Goal: Task Accomplishment & Management: Use online tool/utility

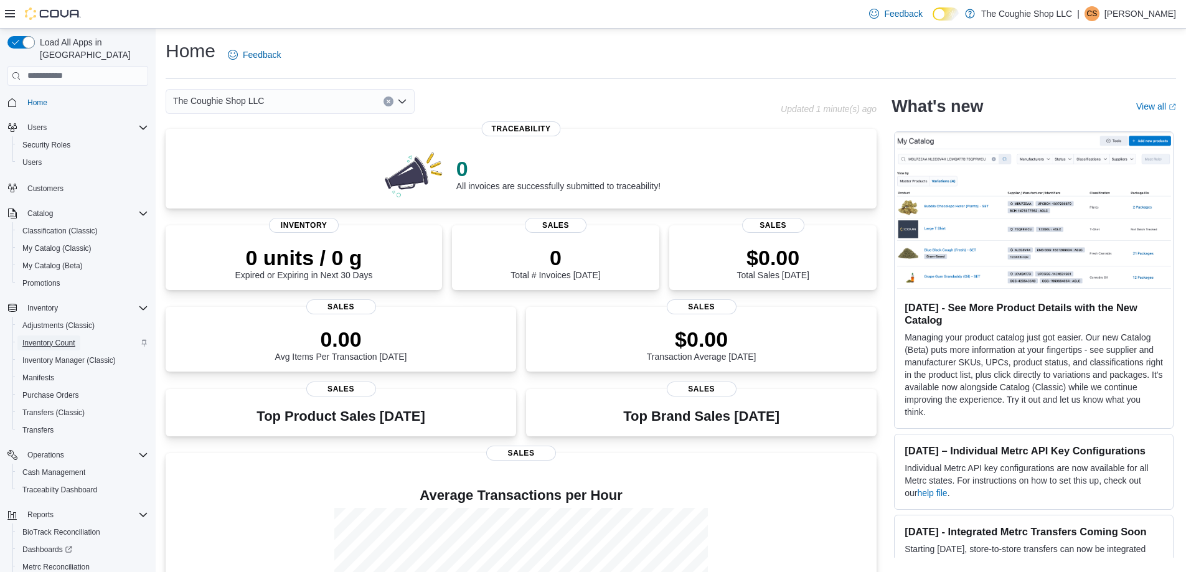
click at [48, 338] on span "Inventory Count" at bounding box center [48, 343] width 53 height 10
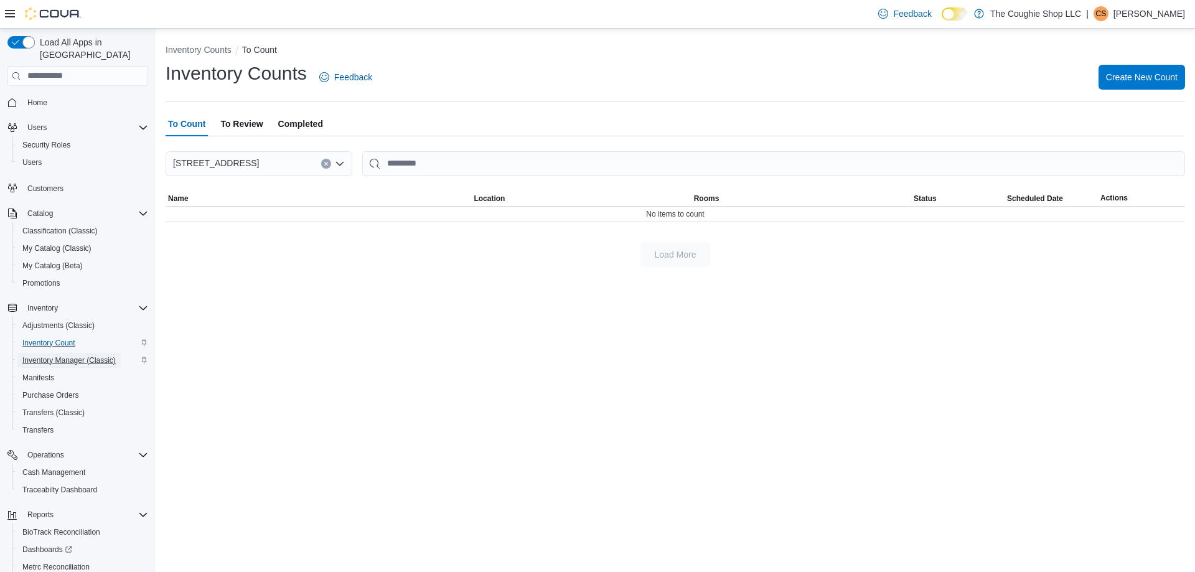
click at [43, 355] on span "Inventory Manager (Classic)" at bounding box center [68, 360] width 93 height 10
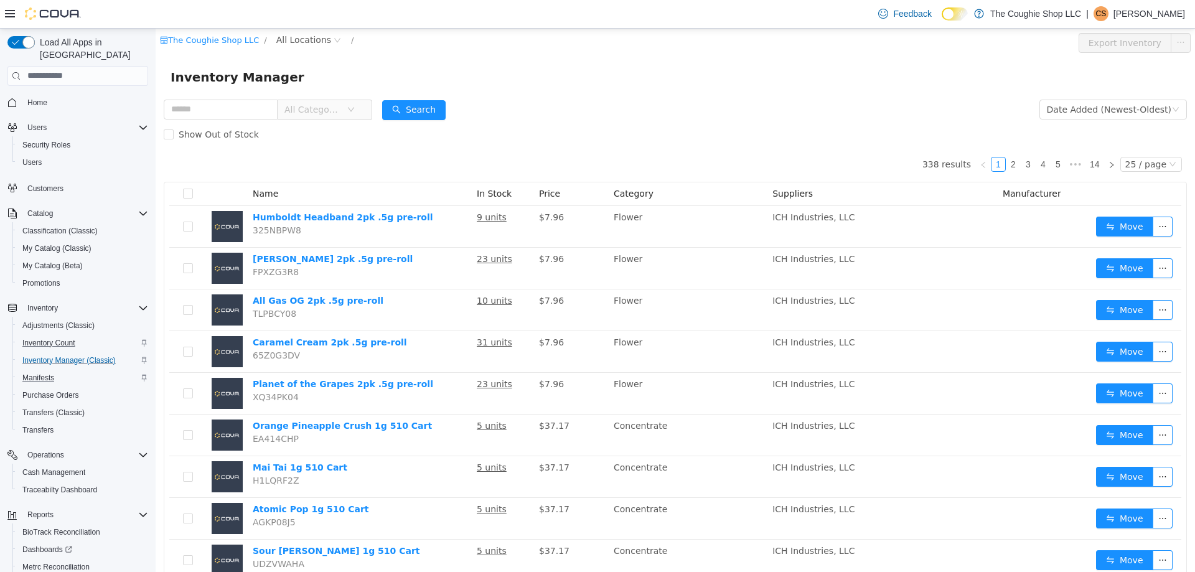
scroll to position [54, 0]
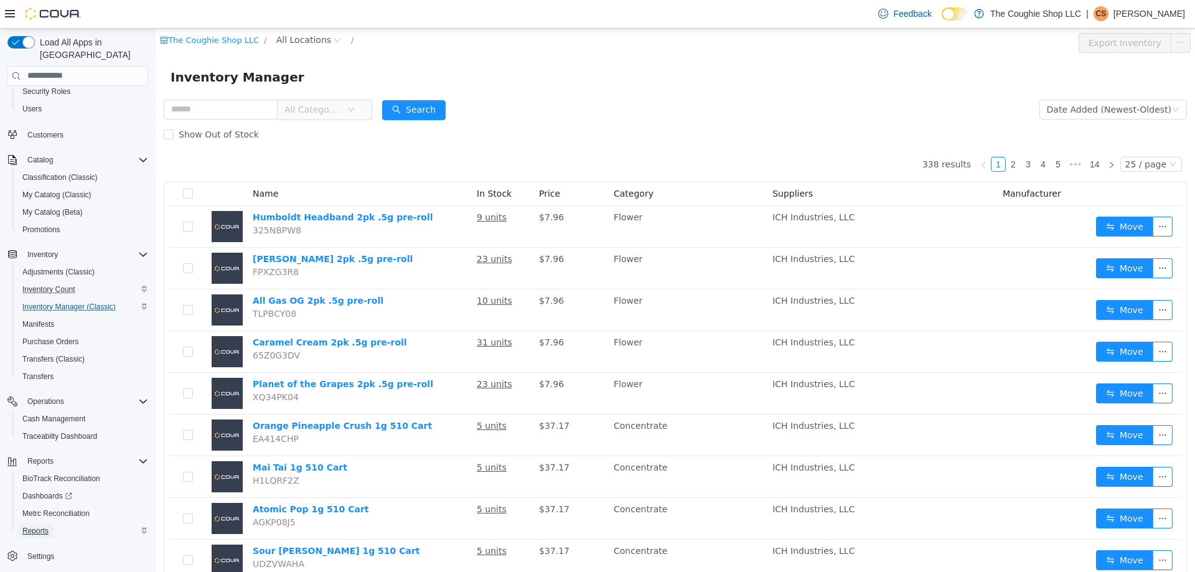
click at [35, 526] on span "Reports" at bounding box center [35, 531] width 26 height 10
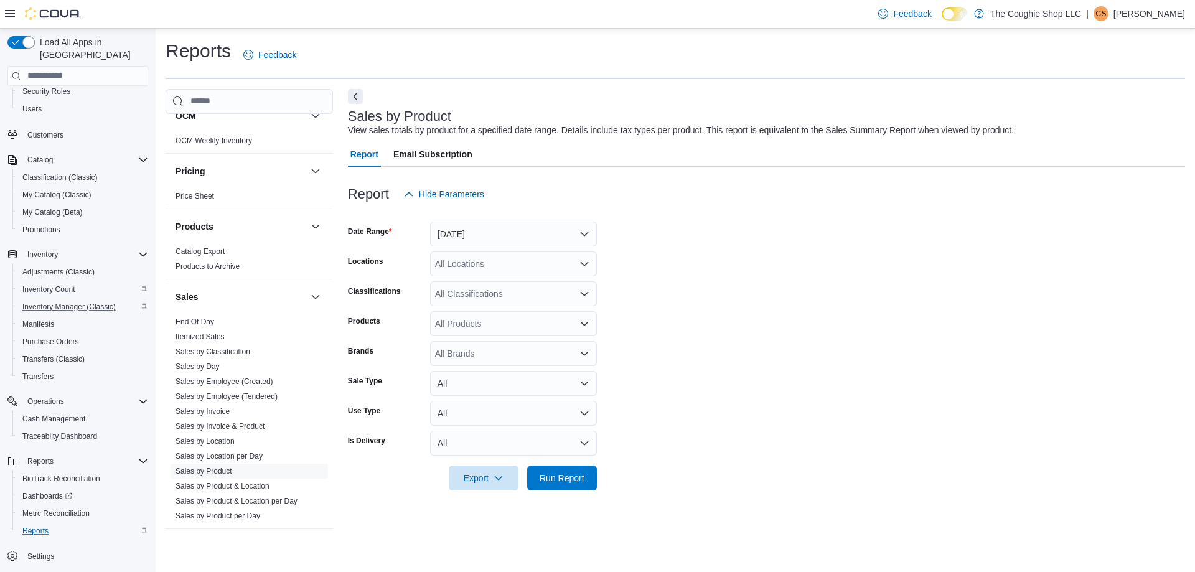
scroll to position [384, 0]
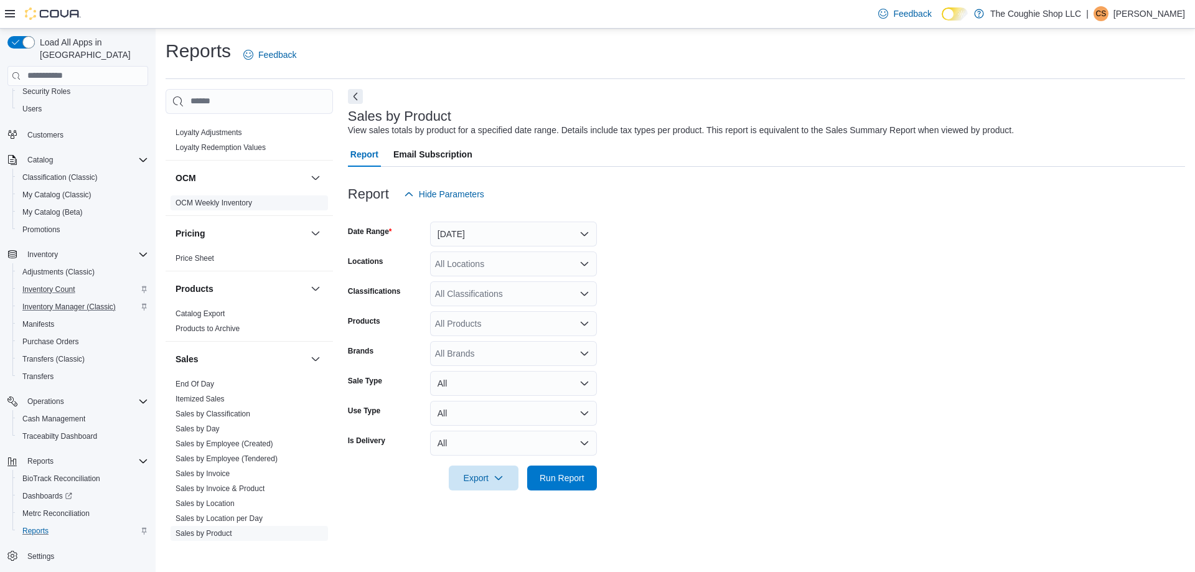
click at [226, 201] on link "OCM Weekly Inventory" at bounding box center [214, 203] width 77 height 9
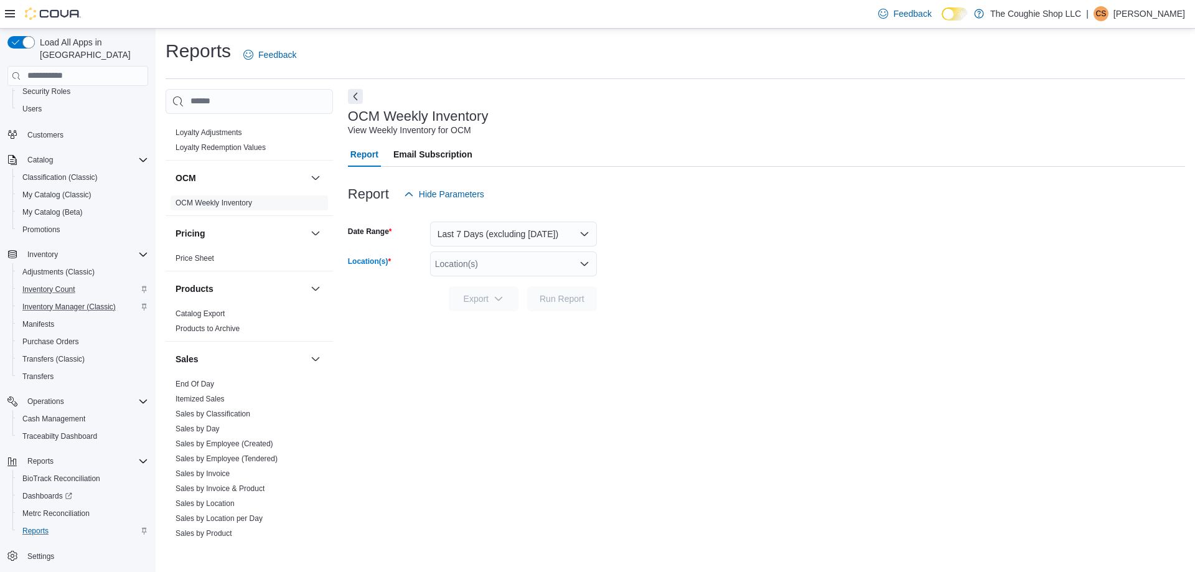
click at [582, 267] on icon "Open list of options" at bounding box center [585, 264] width 10 height 10
click at [558, 300] on div "[STREET_ADDRESS]" at bounding box center [514, 303] width 152 height 12
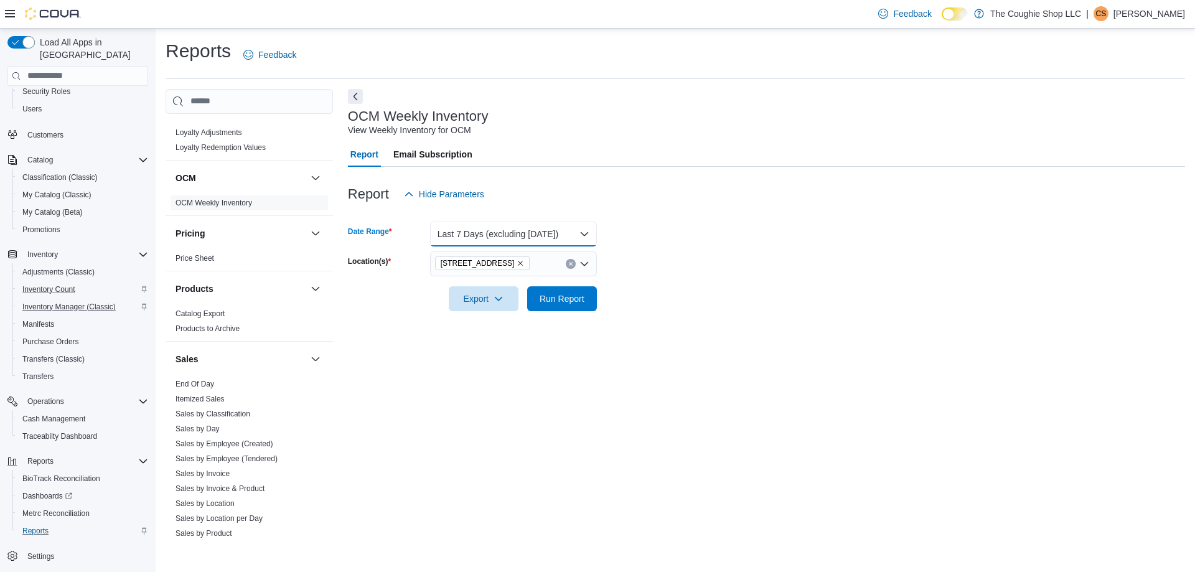
click at [583, 237] on button "Last 7 Days (excluding [DATE])" at bounding box center [513, 234] width 167 height 25
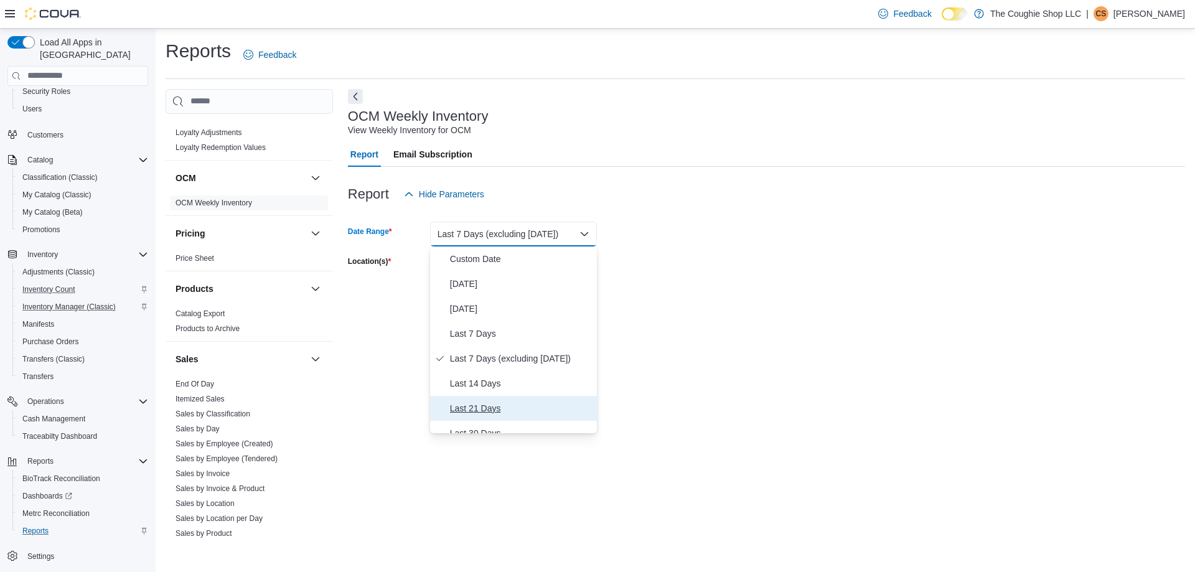
click at [500, 408] on span "Last 21 Days" at bounding box center [521, 408] width 142 height 15
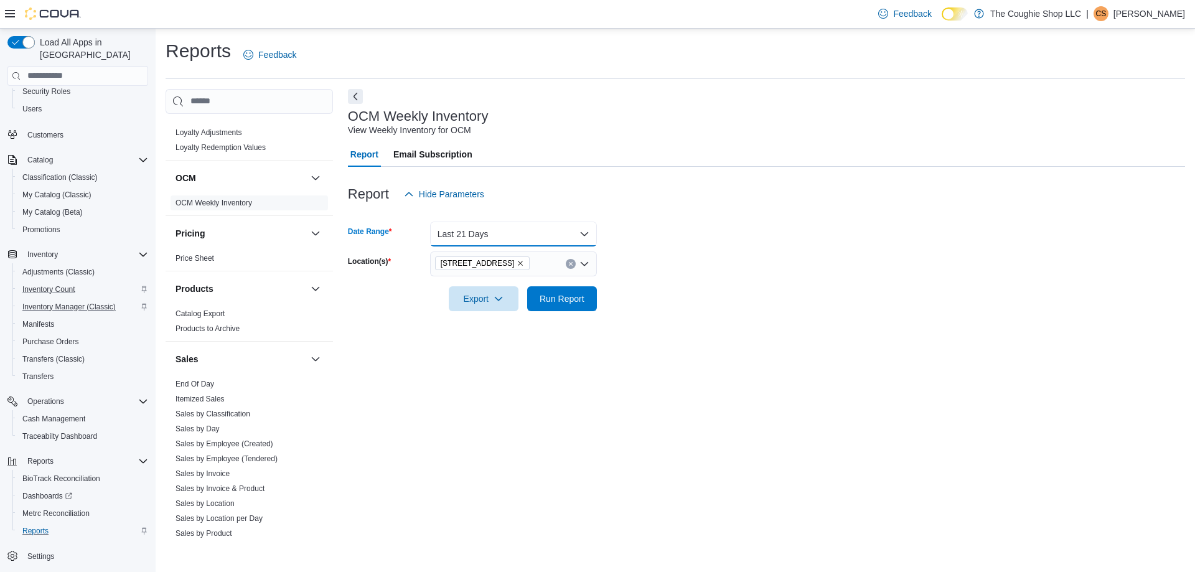
click at [588, 238] on button "Last 21 Days" at bounding box center [513, 234] width 167 height 25
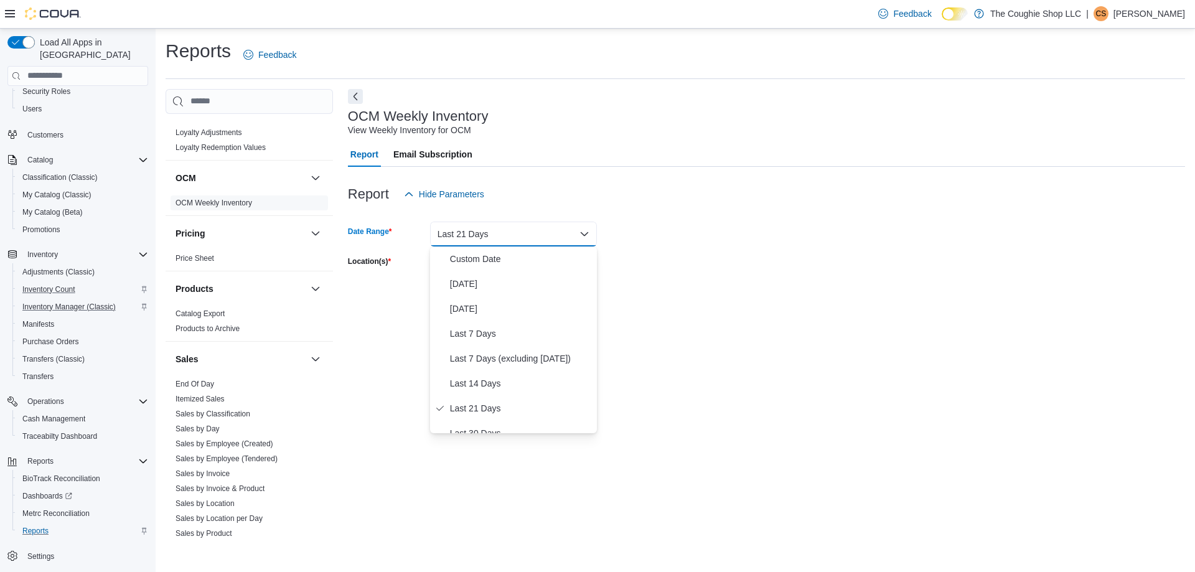
click at [705, 269] on form "Date Range Last 21 Days Location(s) [STREET_ADDRESS] Export Run Report" at bounding box center [766, 259] width 837 height 105
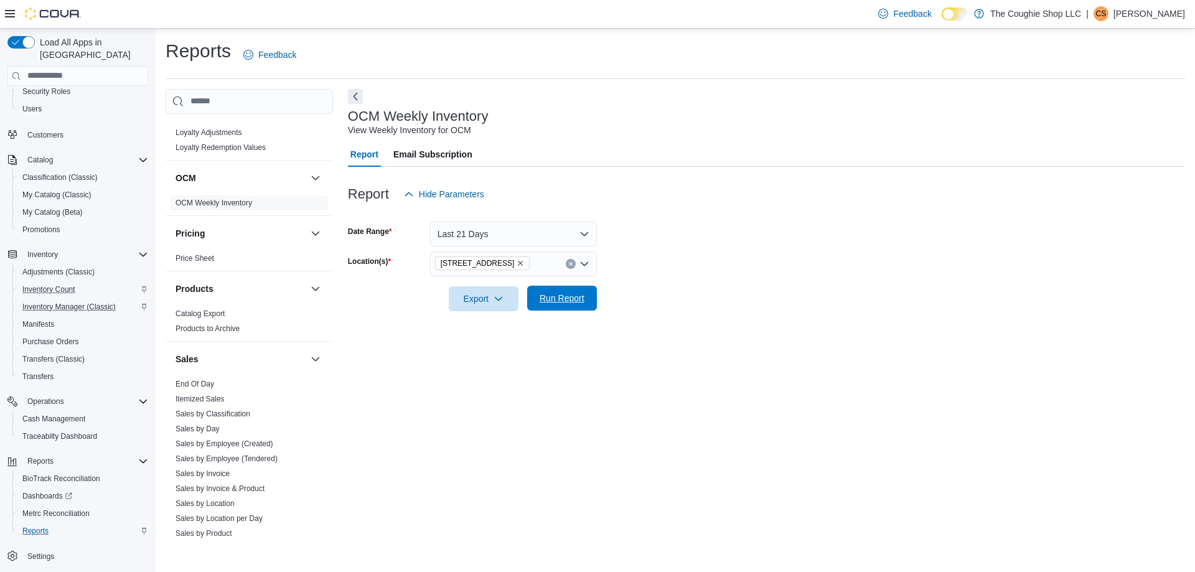
click at [564, 301] on span "Run Report" at bounding box center [562, 298] width 45 height 12
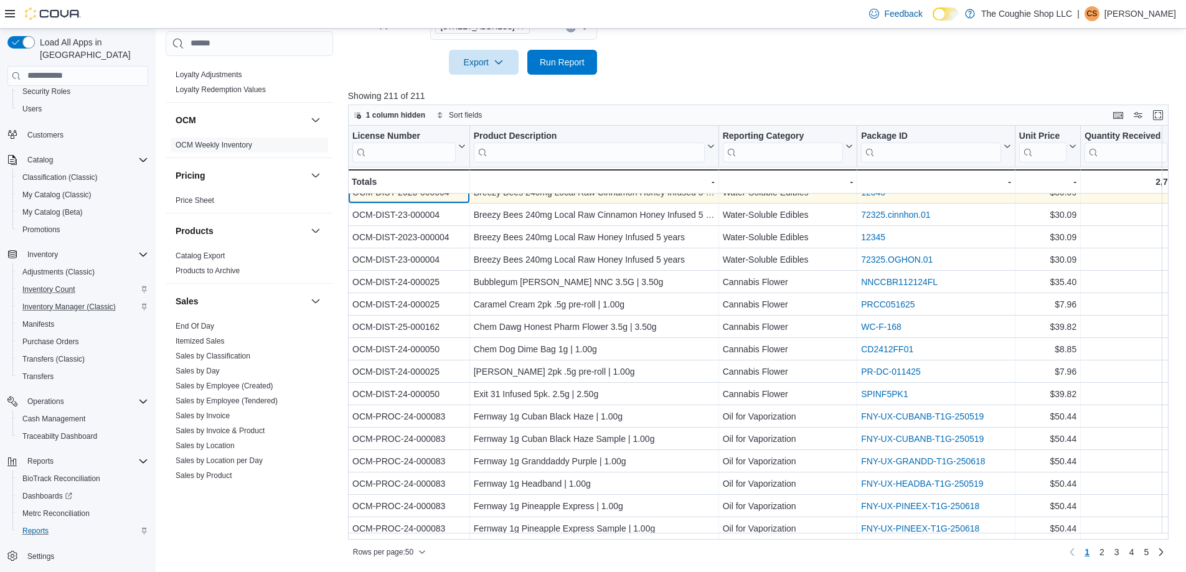
scroll to position [762, 0]
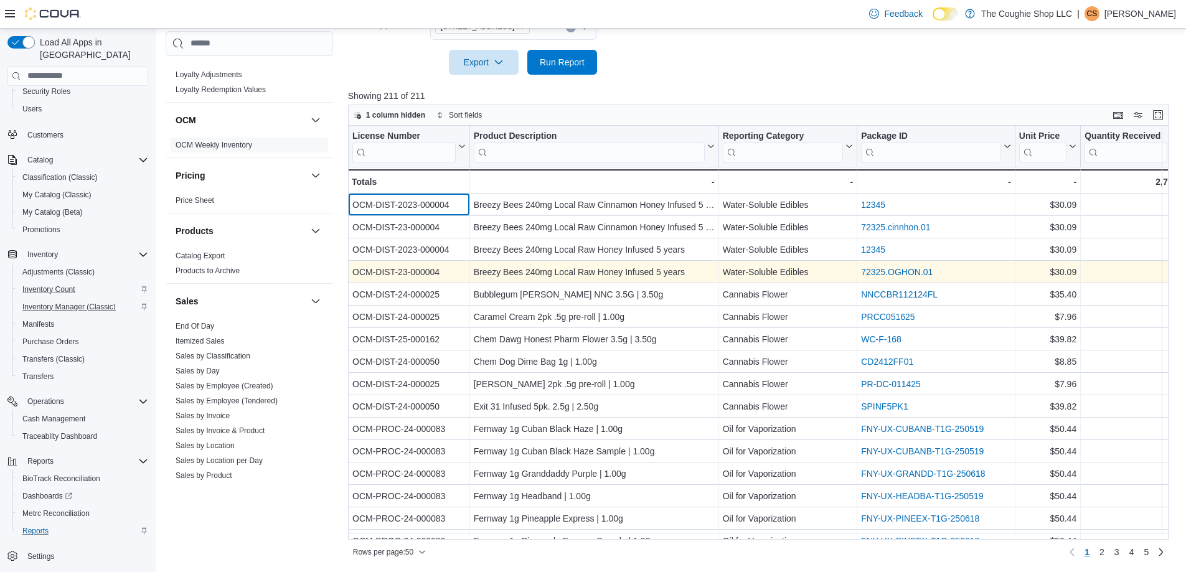
drag, startPoint x: 353, startPoint y: 195, endPoint x: 579, endPoint y: 275, distance: 239.8
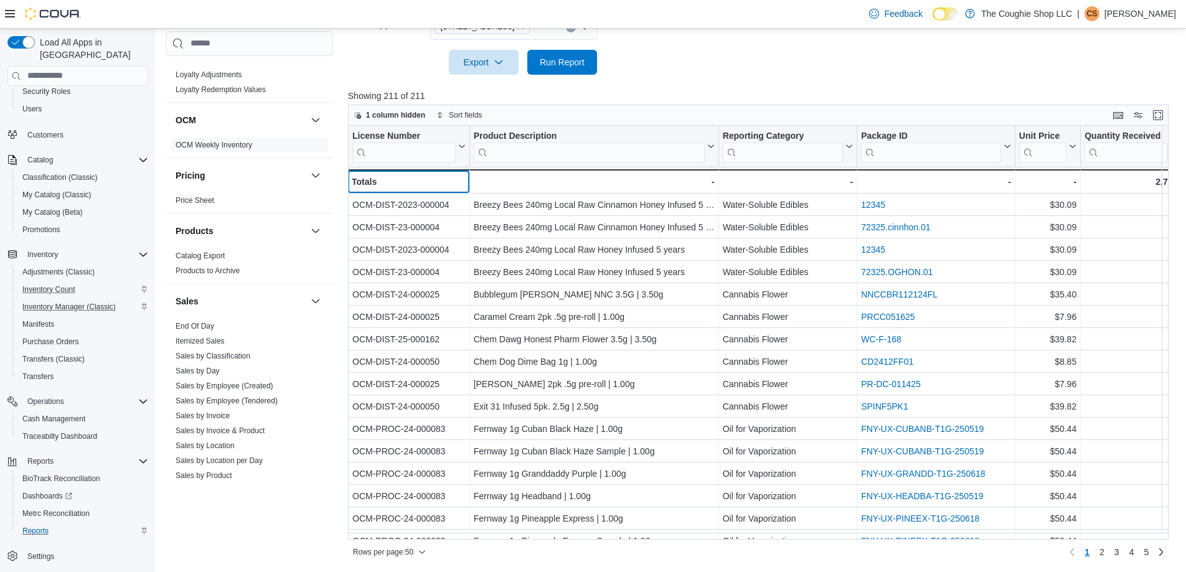
click at [445, 178] on div "Totals" at bounding box center [409, 181] width 114 height 15
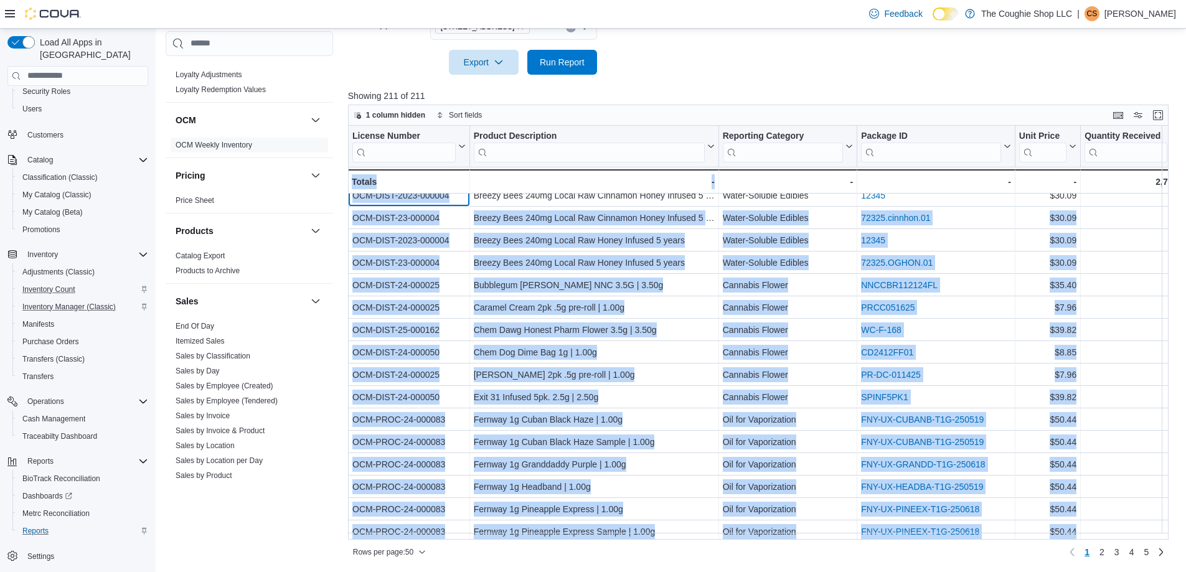
scroll to position [781, 0]
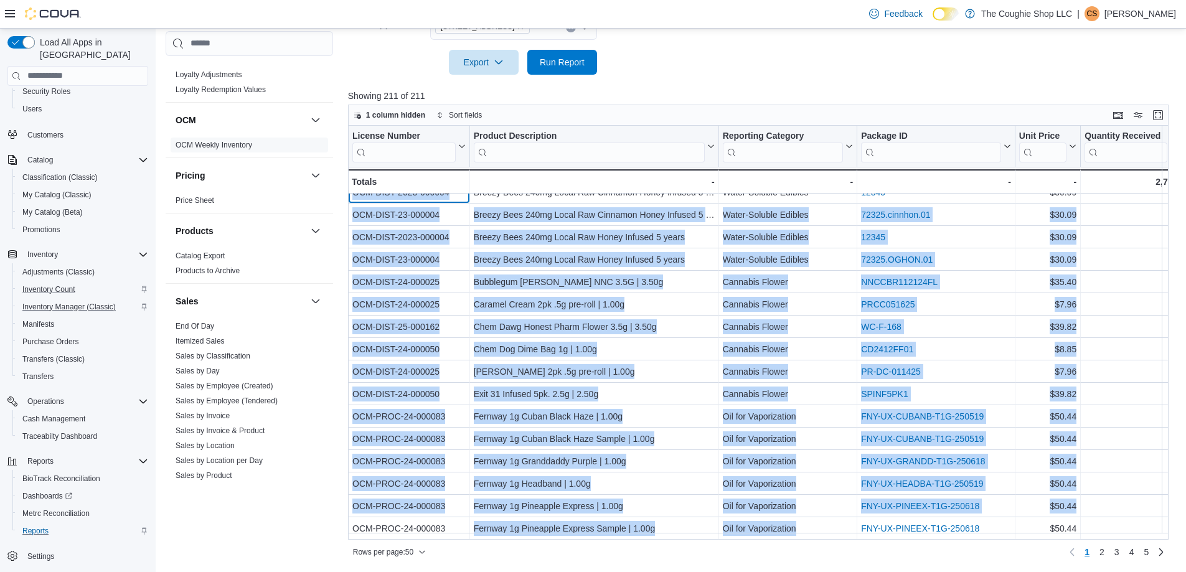
drag, startPoint x: 352, startPoint y: 196, endPoint x: 826, endPoint y: 522, distance: 575.2
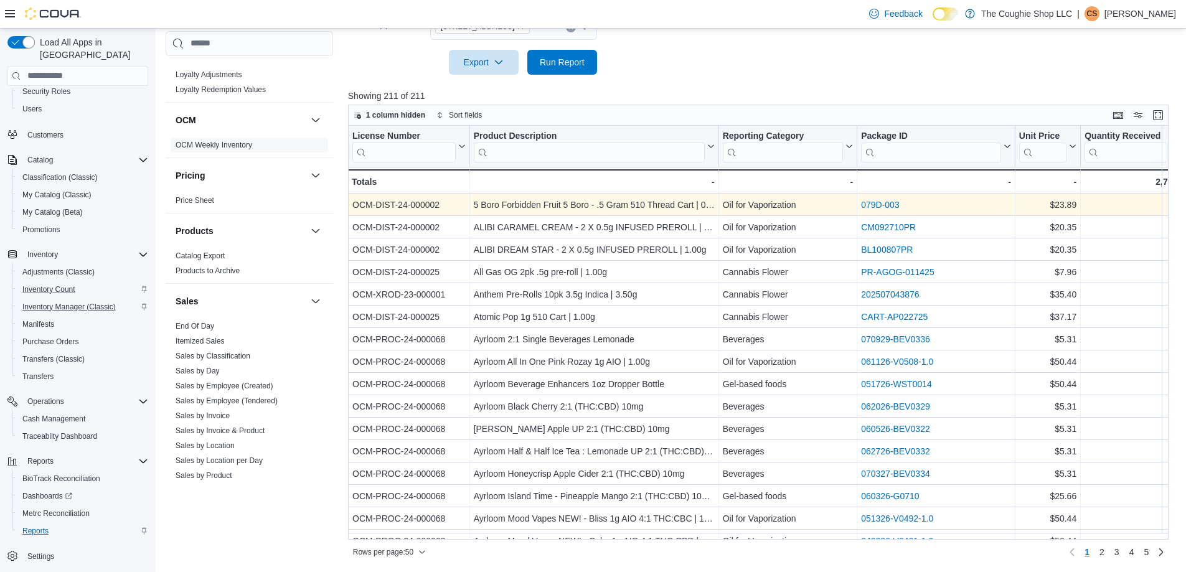
scroll to position [0, 0]
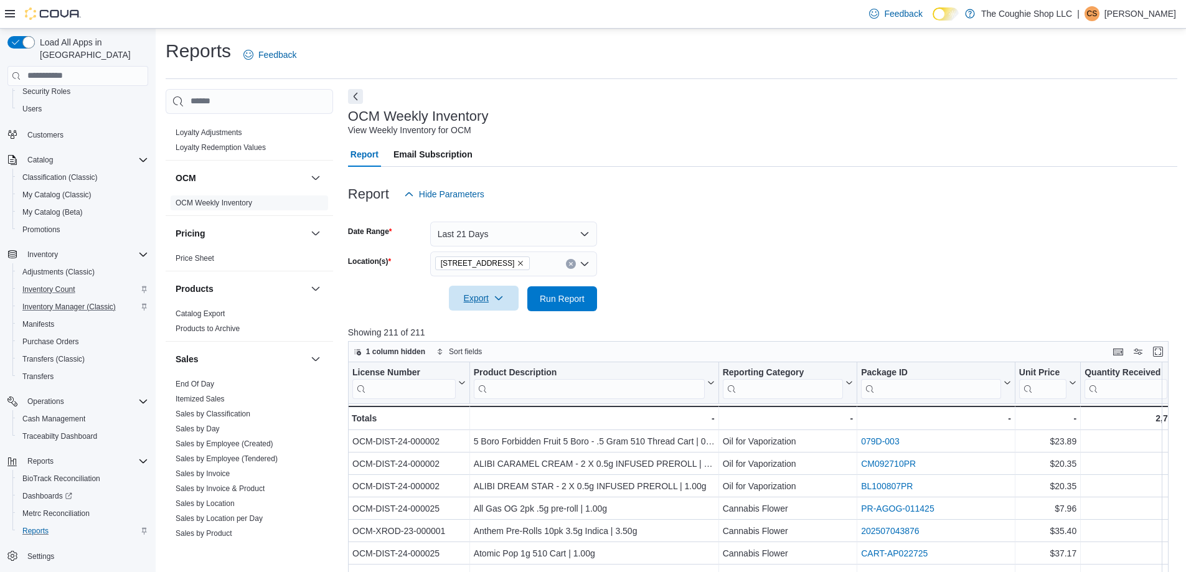
click at [483, 297] on span "Export" at bounding box center [483, 298] width 55 height 25
click at [499, 326] on span "Export to Excel" at bounding box center [486, 324] width 56 height 10
